Goal: Check status: Check status

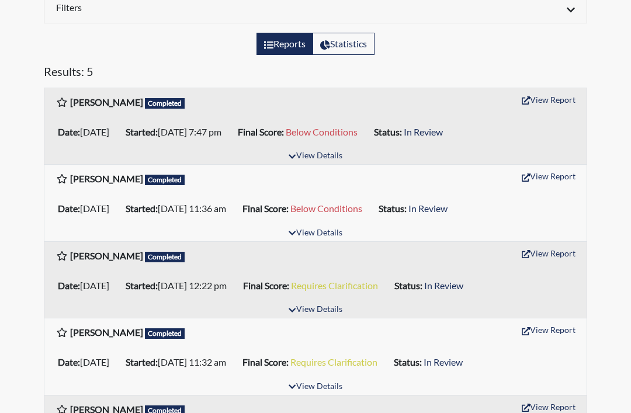
scroll to position [165, 0]
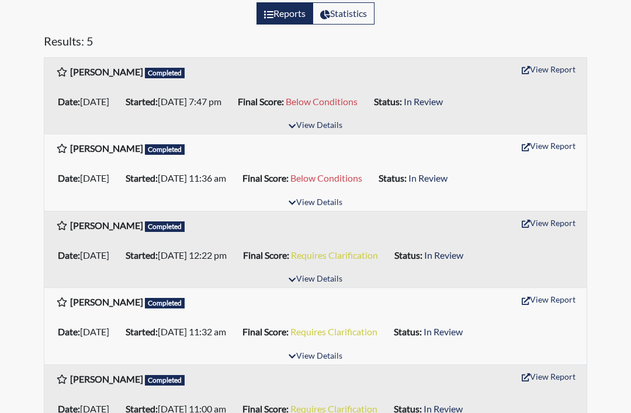
click at [317, 356] on button "View Details" at bounding box center [316, 357] width 64 height 16
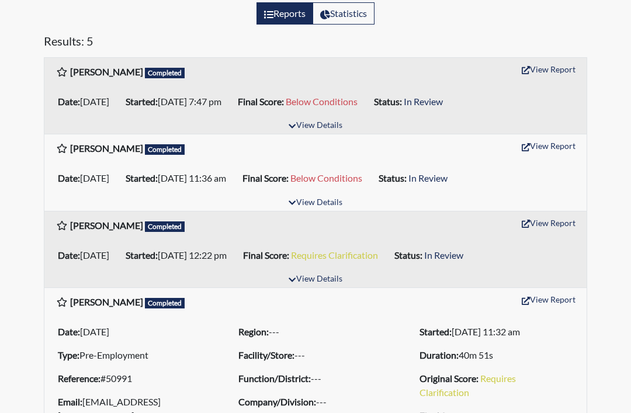
click at [550, 303] on button "View Report" at bounding box center [549, 300] width 64 height 18
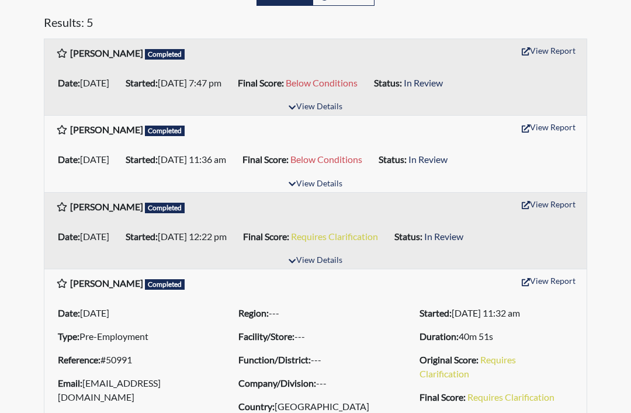
click at [326, 107] on button "View Details" at bounding box center [316, 107] width 64 height 16
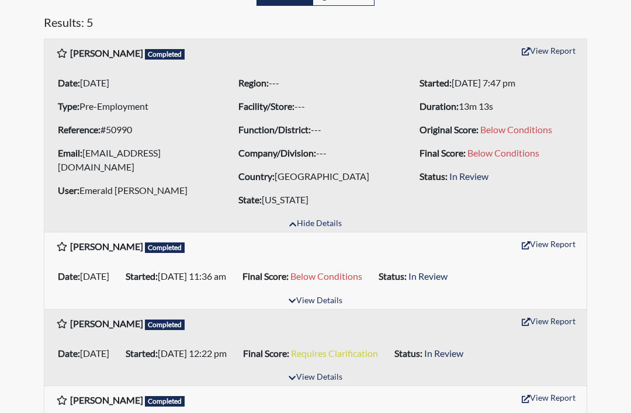
click at [559, 46] on button "View Report" at bounding box center [549, 51] width 64 height 18
click at [561, 238] on button "View Report" at bounding box center [549, 244] width 64 height 18
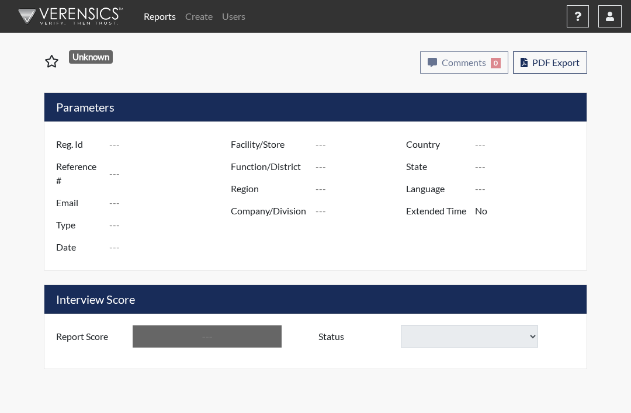
type input "[PERSON_NAME]"
type input "50991"
type input "rioschristian953@gmail.com"
type input "Pre-Employment"
type input "[DATE]"
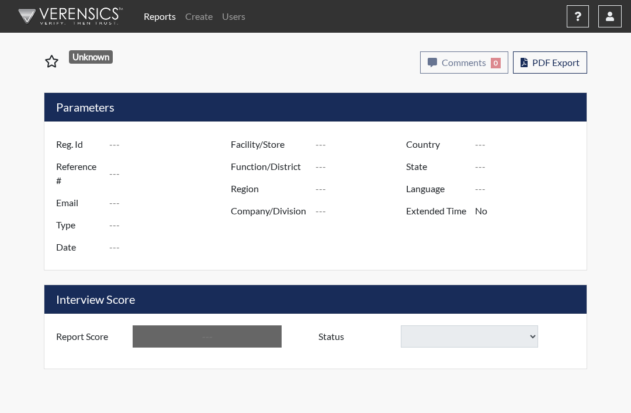
type input "[GEOGRAPHIC_DATA]"
type input "[US_STATE]"
type input "English"
type input "Yes"
type input "Requires Clarification"
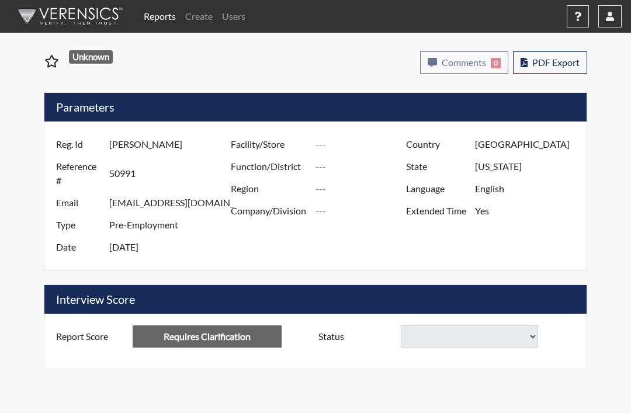
select select
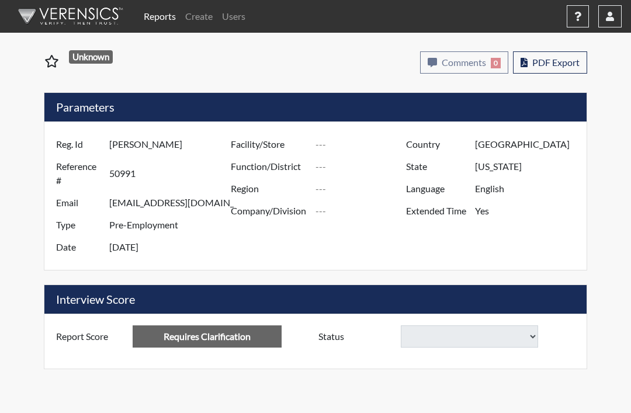
select select
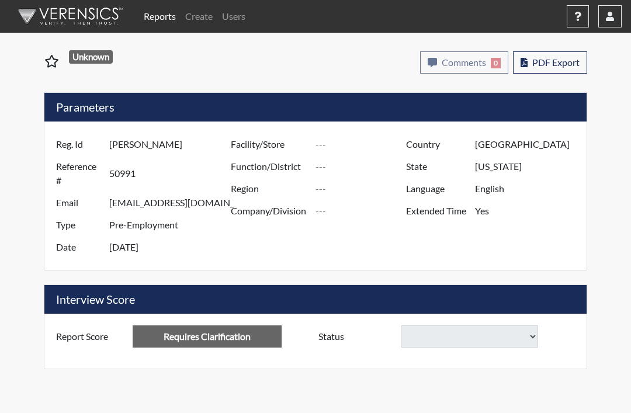
select select
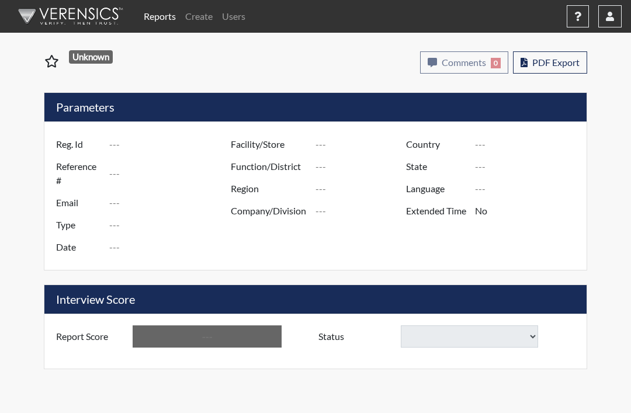
type input "Keith Hathorn"
type input "50990"
type input "[EMAIL_ADDRESS][DOMAIN_NAME]"
type input "Pre-Employment"
type input "Aug 28, 2025"
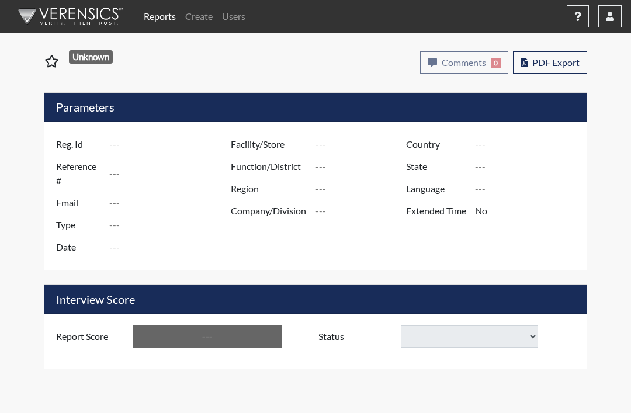
type input "[GEOGRAPHIC_DATA]"
type input "[US_STATE]"
type input "English"
type input "Yes"
type input "Below Conditions"
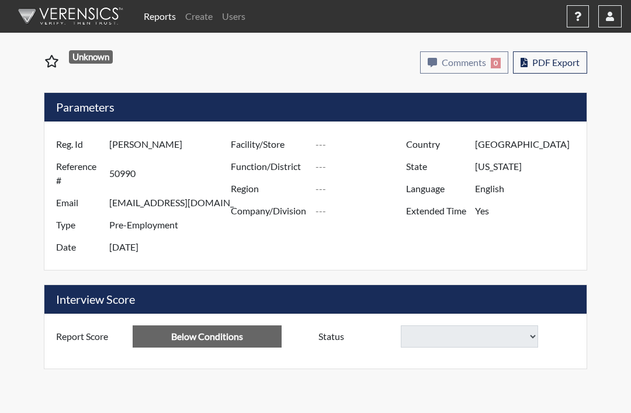
select select
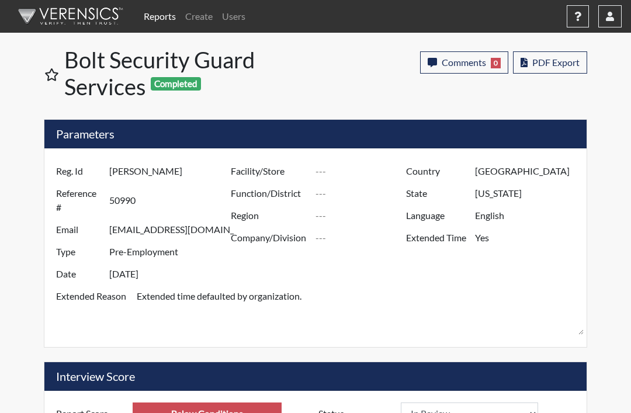
click at [551, 63] on span "PDF Export" at bounding box center [556, 62] width 47 height 11
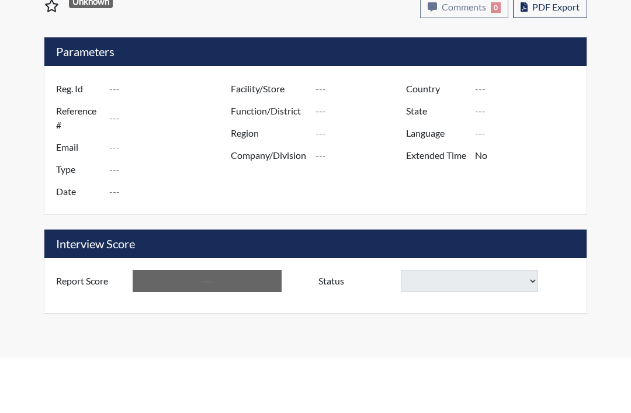
type input "[PERSON_NAME]"
type input "51013"
type input "geraldccoopersr@gmail.com"
type input "Pre-Employment"
type input "Aug 29, 2025"
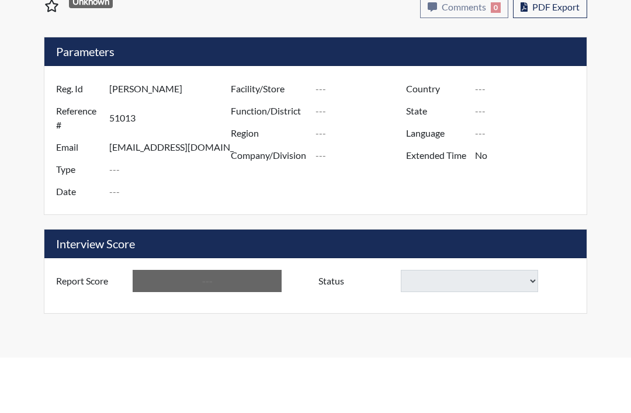
type input "[GEOGRAPHIC_DATA]"
type input "[US_STATE]"
type input "English"
type input "Yes"
type input "Below Conditions"
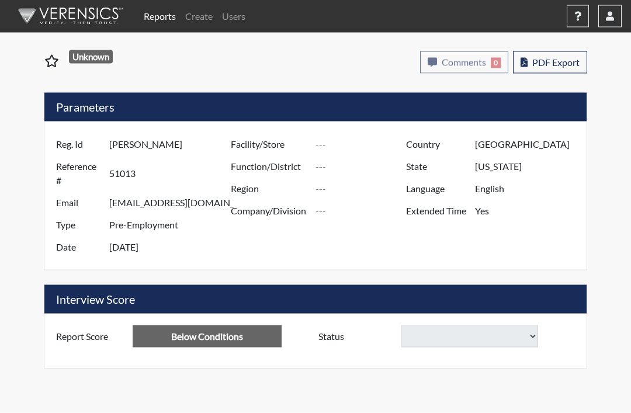
select select
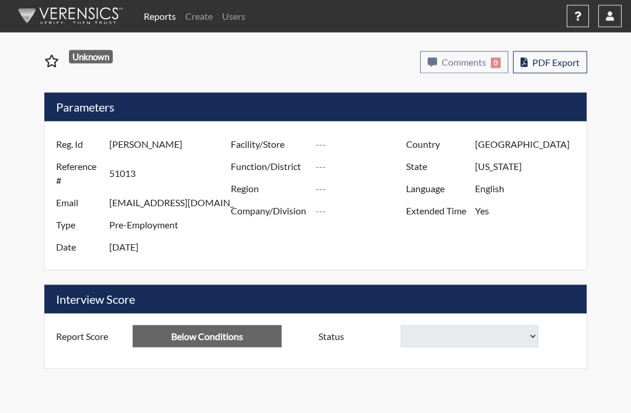
select select
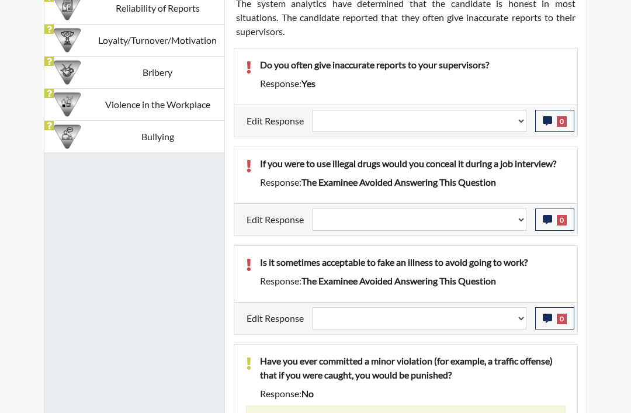
scroll to position [884, 0]
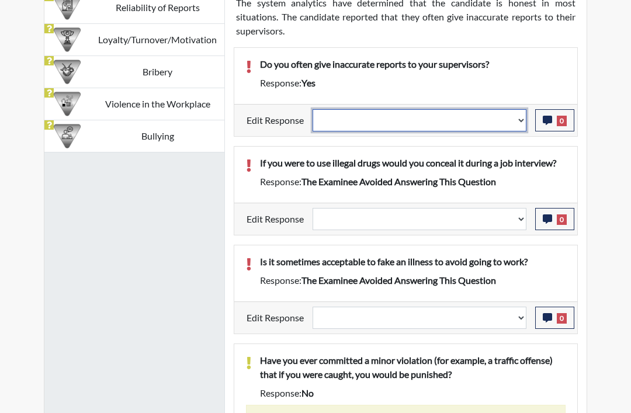
click at [506, 125] on select "Question is not relevant. Results will be updated. Reasonable explanation provi…" at bounding box center [420, 121] width 214 height 22
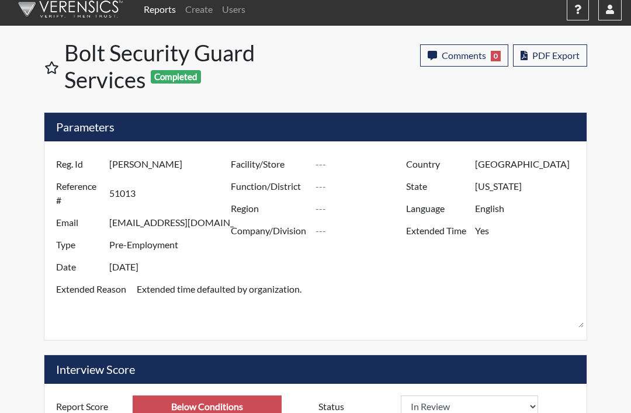
scroll to position [0, 0]
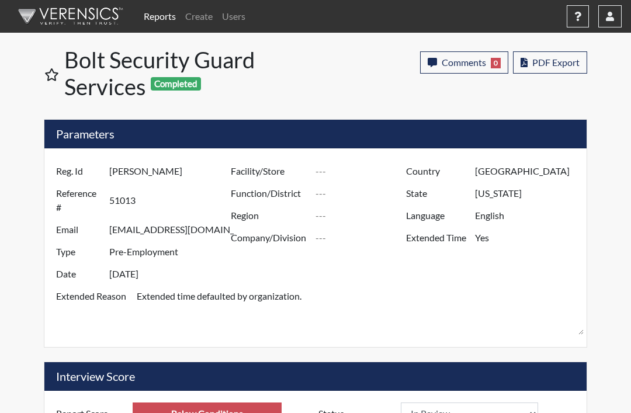
click at [544, 58] on span "PDF Export" at bounding box center [556, 62] width 47 height 11
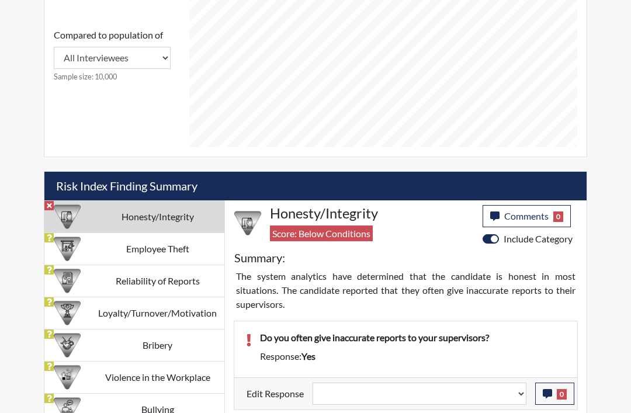
scroll to position [690, 0]
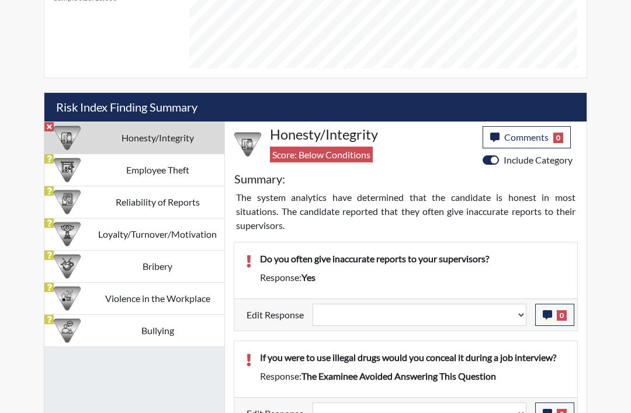
select select
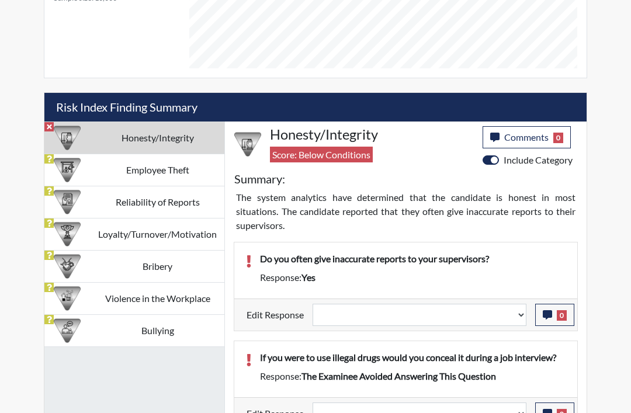
select select
